Goal: Transaction & Acquisition: Purchase product/service

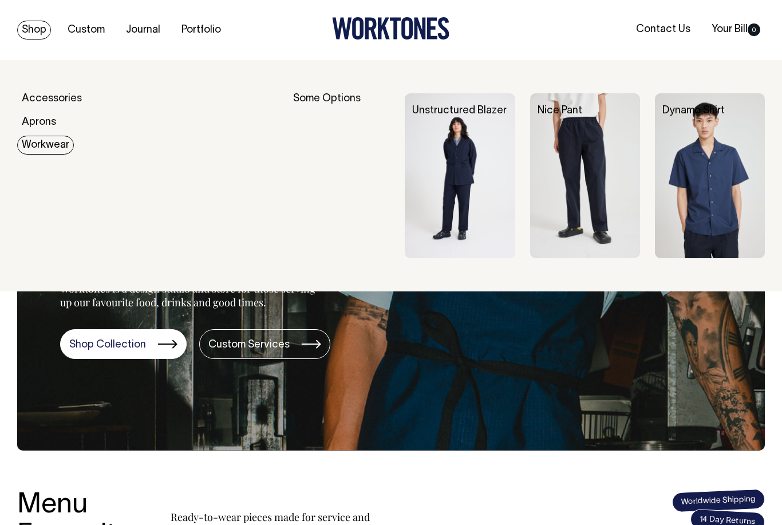
click at [482, 207] on img at bounding box center [460, 175] width 110 height 165
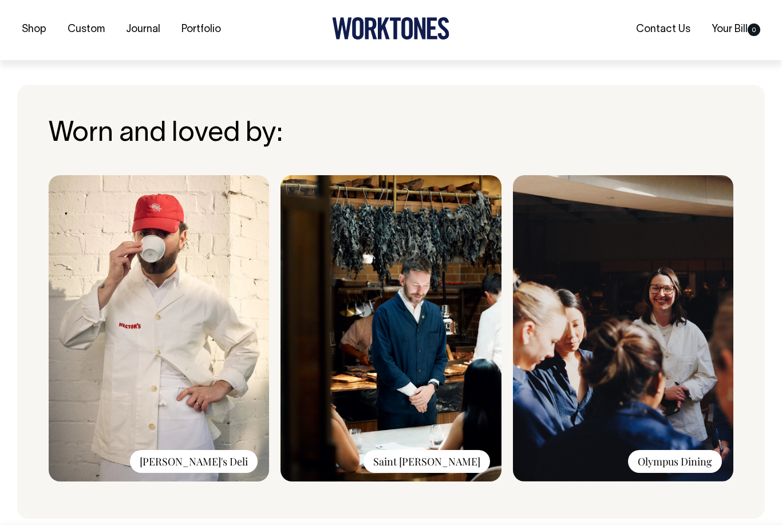
scroll to position [792, 0]
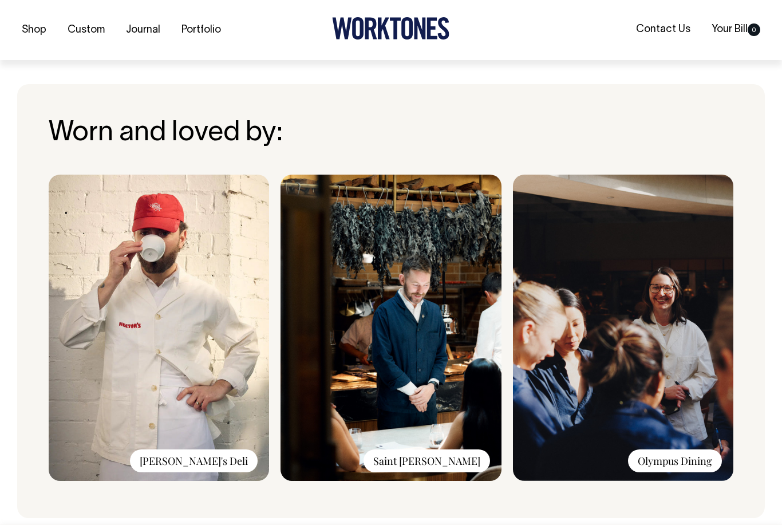
click at [456, 460] on div "Saint Peter" at bounding box center [426, 460] width 126 height 23
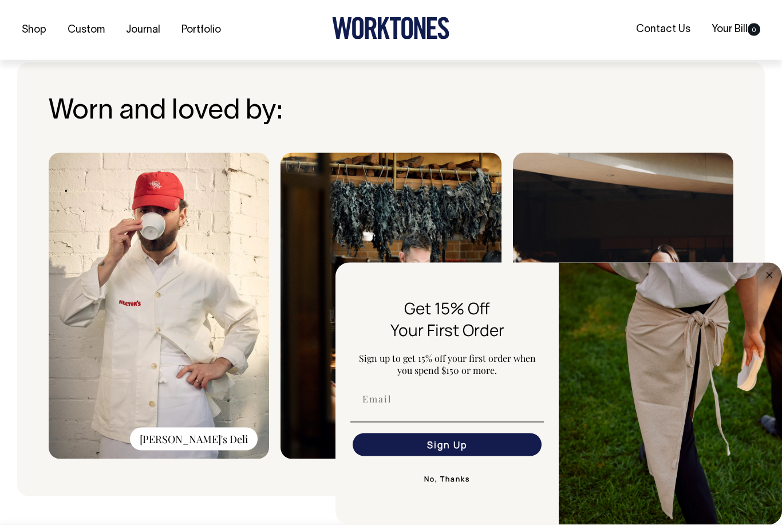
scroll to position [814, 0]
click at [770, 324] on img "FLYOUT Form" at bounding box center [670, 394] width 223 height 262
click at [770, 282] on circle "Close dialog" at bounding box center [769, 274] width 13 height 13
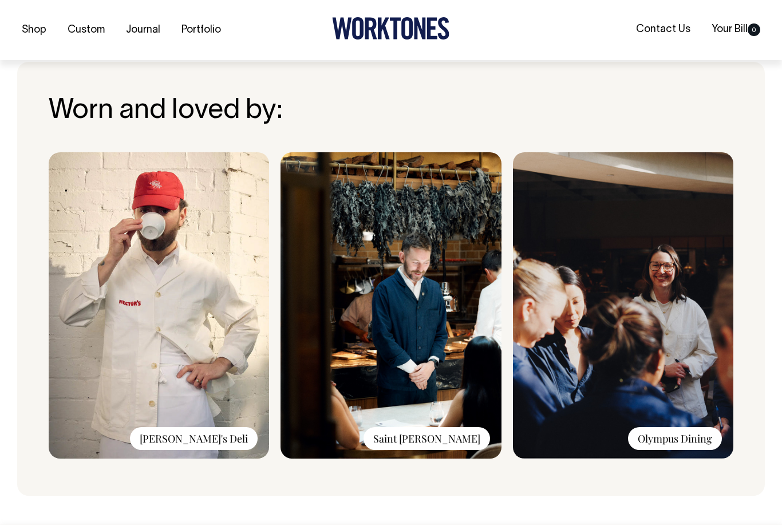
click at [706, 339] on img at bounding box center [623, 305] width 220 height 306
click at [694, 435] on div "Olympus Dining" at bounding box center [675, 438] width 94 height 23
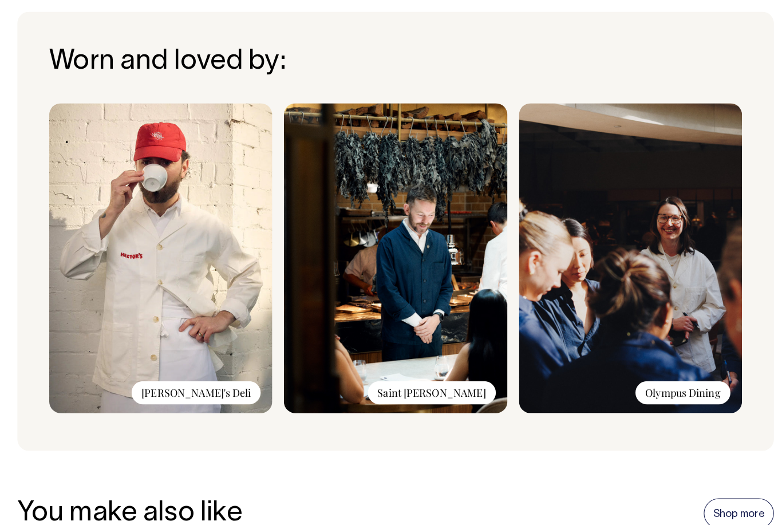
scroll to position [862, 0]
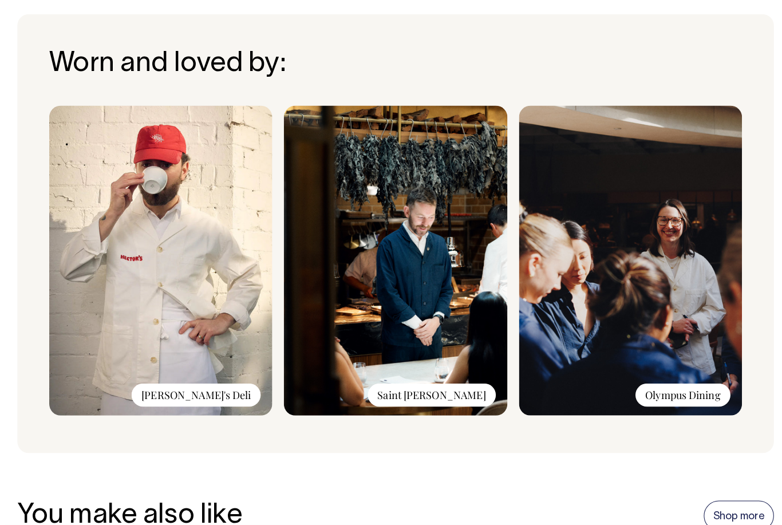
click at [217, 346] on img at bounding box center [159, 257] width 220 height 306
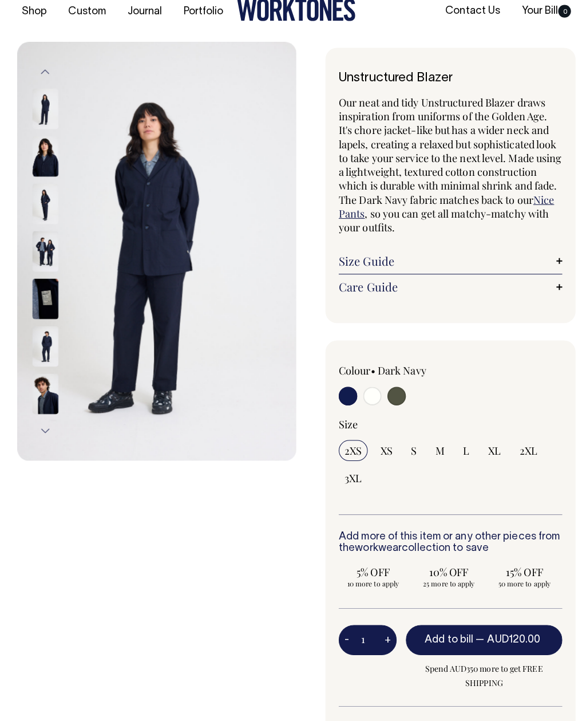
scroll to position [0, 0]
